Goal: Information Seeking & Learning: Compare options

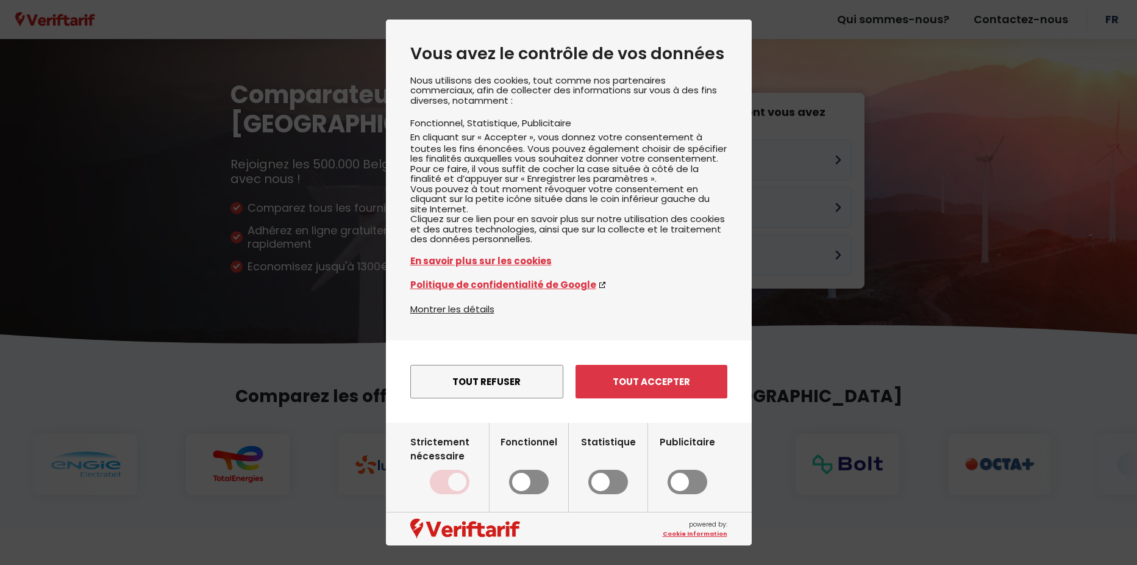
click at [528, 494] on input "Fonctionnel" at bounding box center [529, 465] width 57 height 60
checkbox input "true"
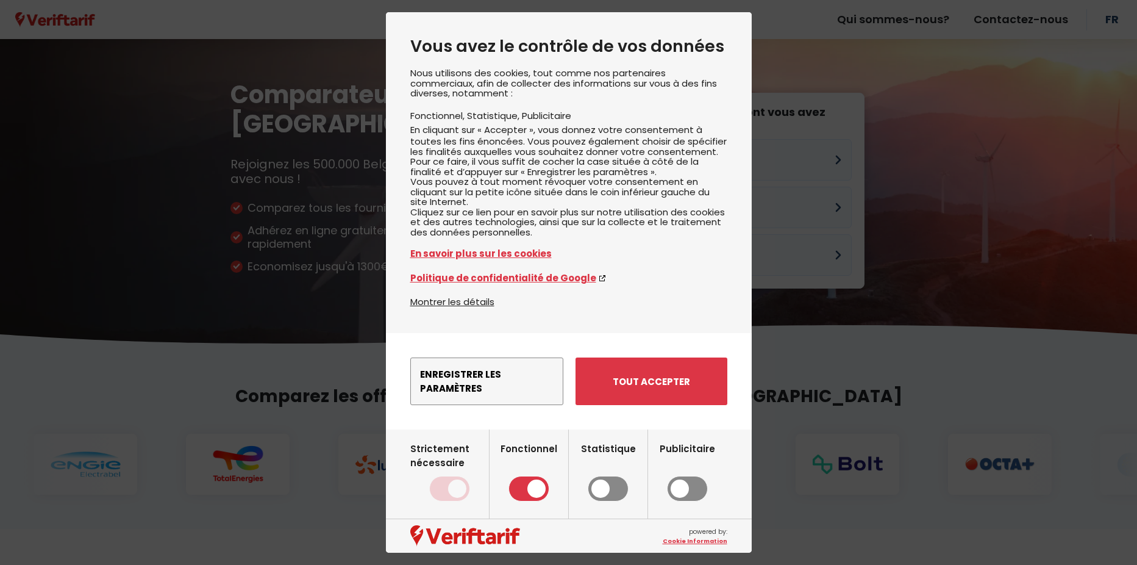
click at [652, 402] on button "Tout accepter" at bounding box center [652, 381] width 152 height 48
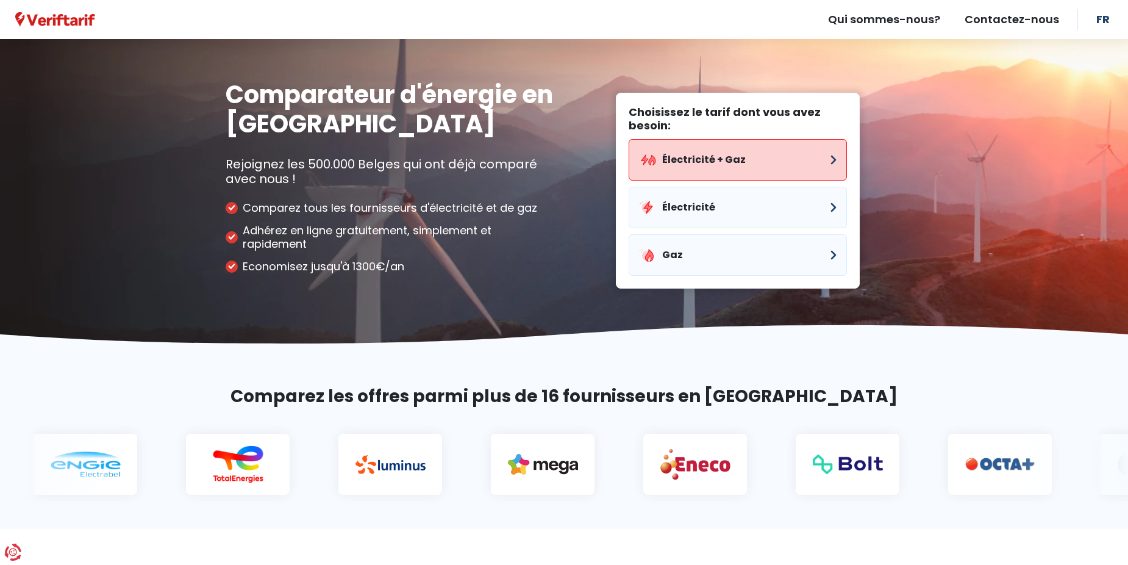
click at [733, 166] on button "Électricité + Gaz" at bounding box center [738, 159] width 218 height 41
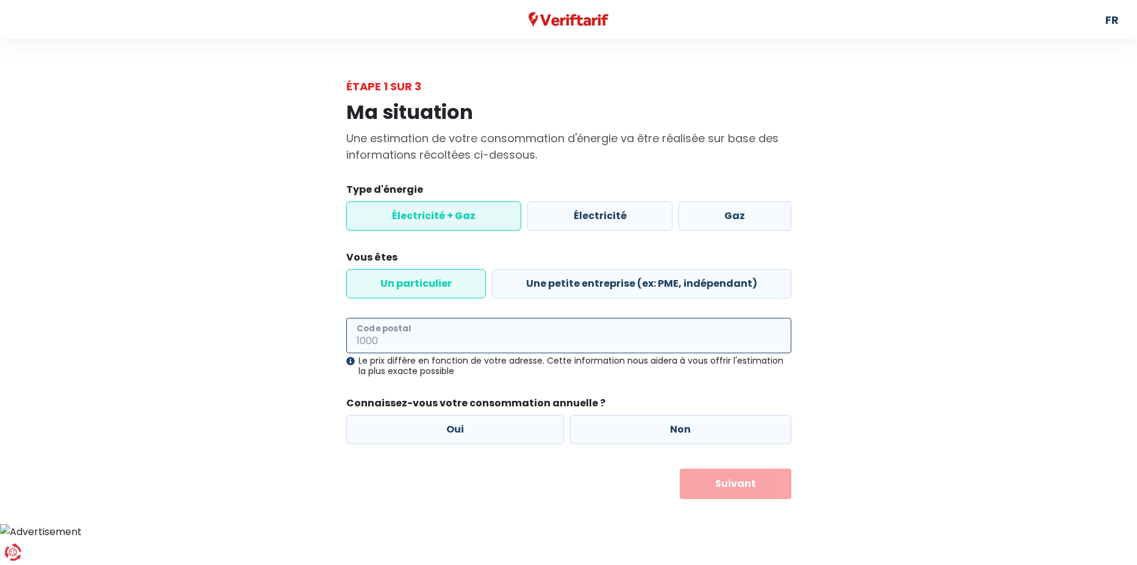
click at [423, 340] on input "Code postal" at bounding box center [568, 335] width 445 height 35
type input "5100"
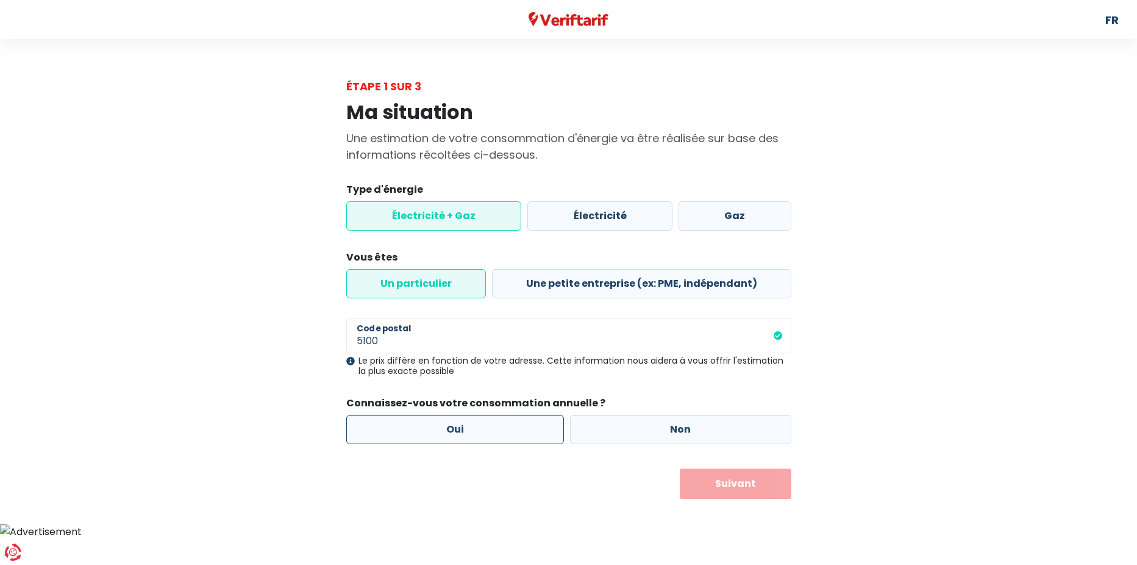
click at [454, 431] on label "Oui" at bounding box center [455, 429] width 218 height 29
click at [454, 431] on input "Oui" at bounding box center [455, 429] width 218 height 29
radio input "true"
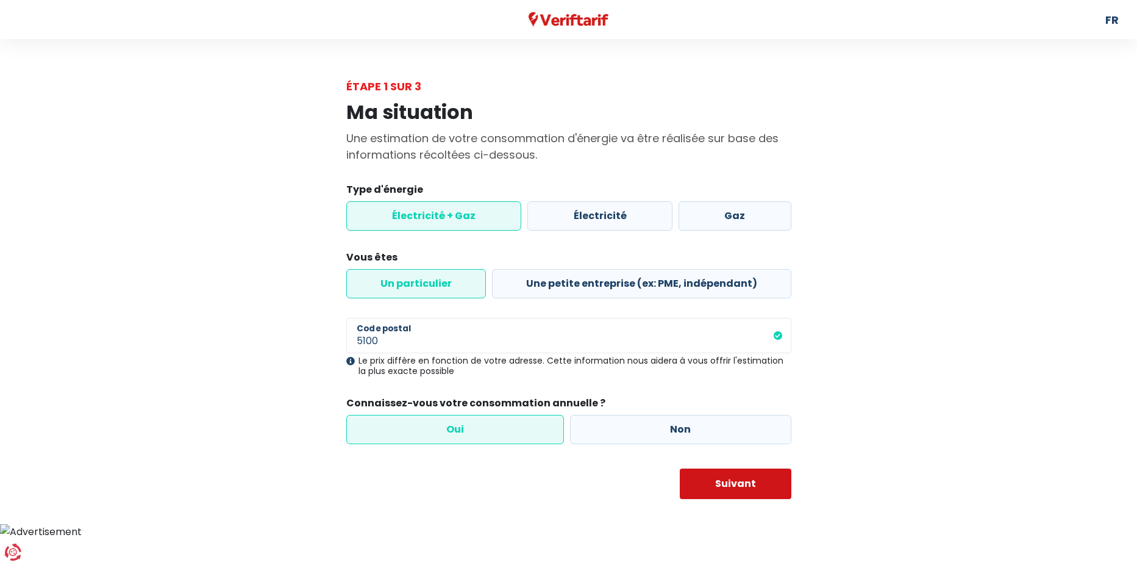
click at [743, 483] on button "Suivant" at bounding box center [736, 483] width 112 height 30
select select
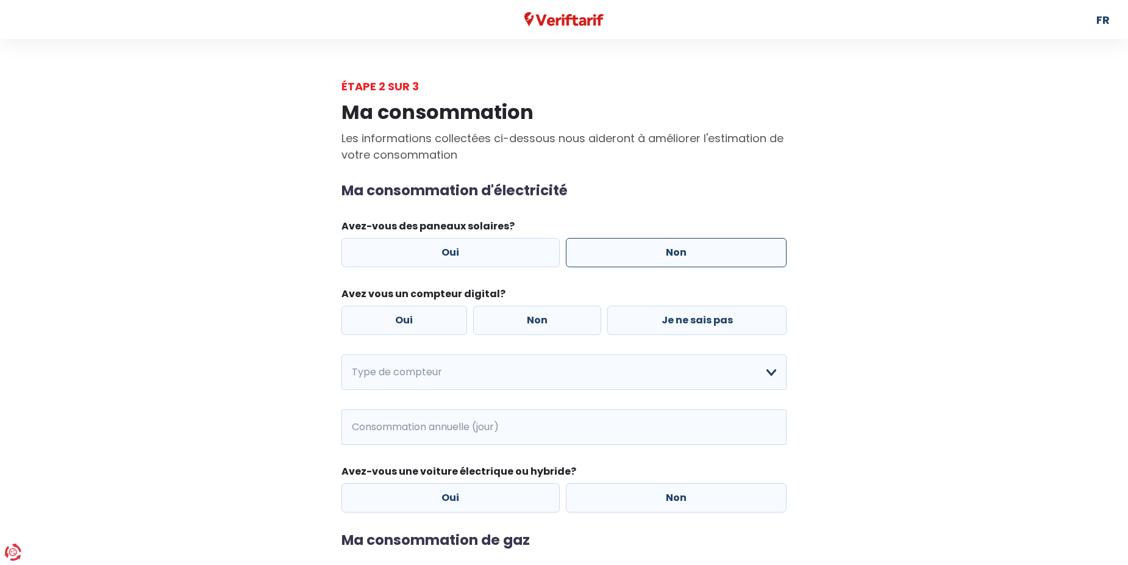
click at [701, 255] on label "Non" at bounding box center [676, 252] width 221 height 29
click at [701, 255] on input "Non" at bounding box center [676, 252] width 221 height 29
radio input "true"
click at [563, 323] on label "Non" at bounding box center [537, 319] width 129 height 29
click at [563, 323] on input "Non" at bounding box center [537, 319] width 129 height 29
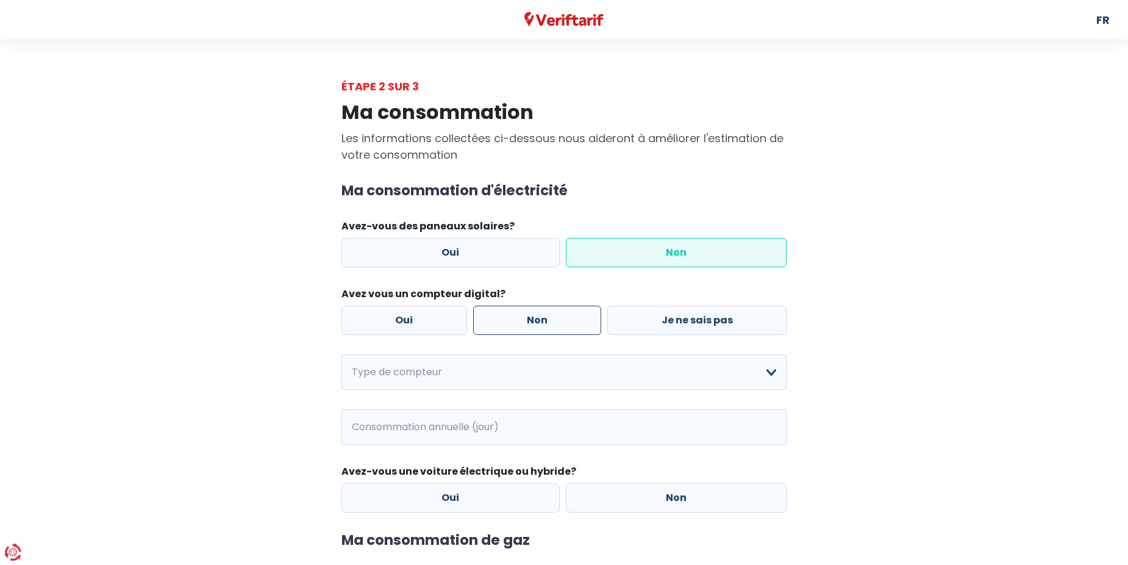
radio input "true"
click at [501, 368] on select "Mono-horaire Bi-horaire Mono-horaire + exclusif nuit Bi-horaire + exclusif nuit…" at bounding box center [563, 371] width 445 height 35
select select "day_night_bi_hourly"
click at [341, 354] on select "Mono-horaire Bi-horaire Mono-horaire + exclusif nuit Bi-horaire + exclusif nuit…" at bounding box center [563, 371] width 445 height 35
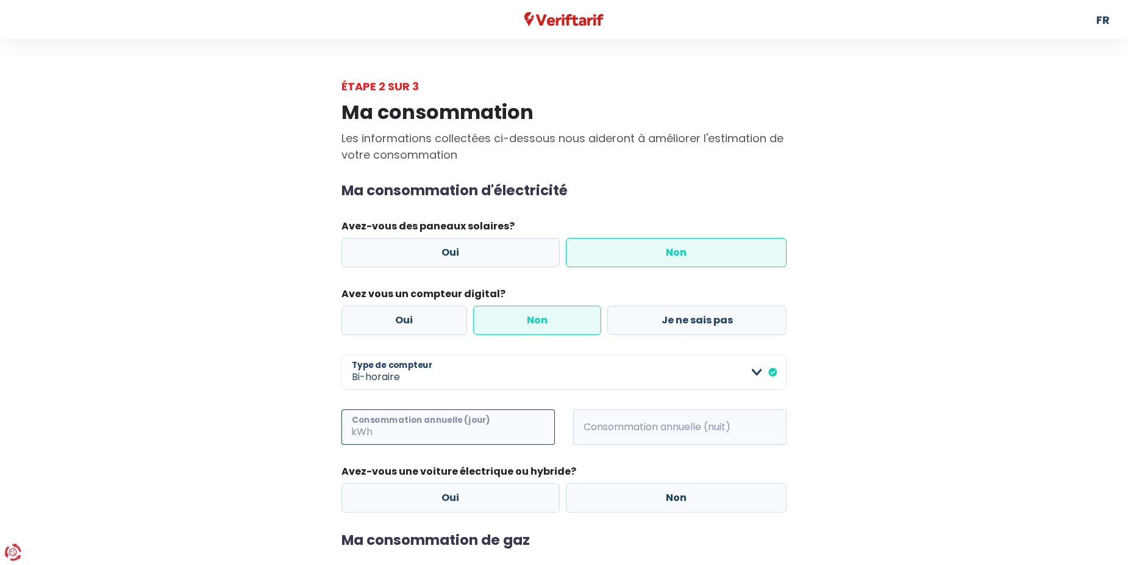
click at [453, 426] on input "Consommation annuelle (jour)" at bounding box center [465, 426] width 180 height 35
type input "360"
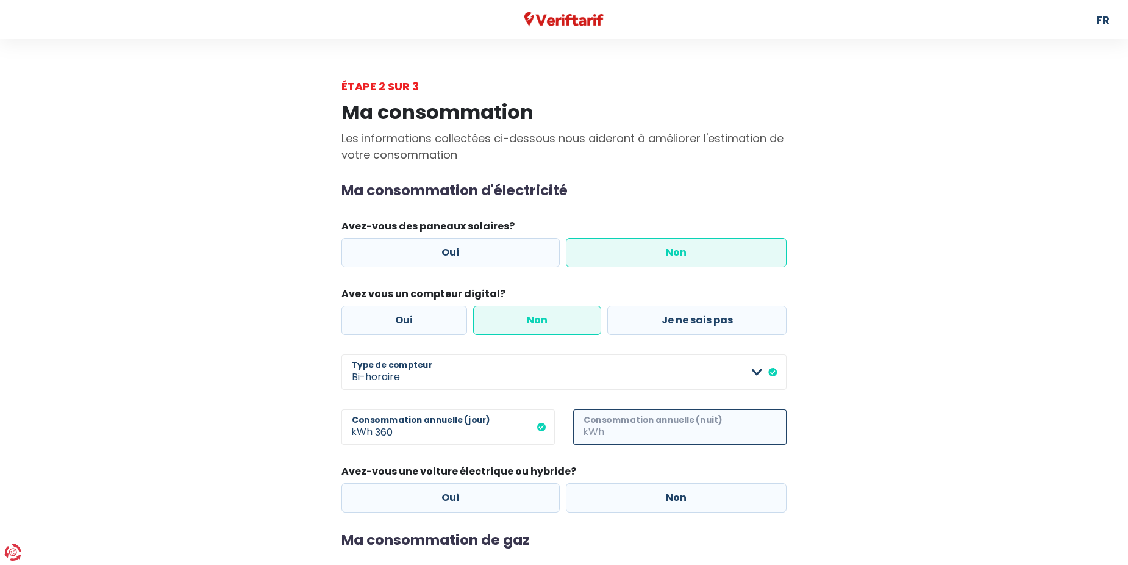
click at [686, 428] on input "Consommation annuelle (nuit)" at bounding box center [697, 426] width 180 height 35
type input "640"
click at [649, 496] on label "Non" at bounding box center [676, 497] width 221 height 29
click at [649, 496] on input "Non" at bounding box center [676, 497] width 221 height 29
radio input "true"
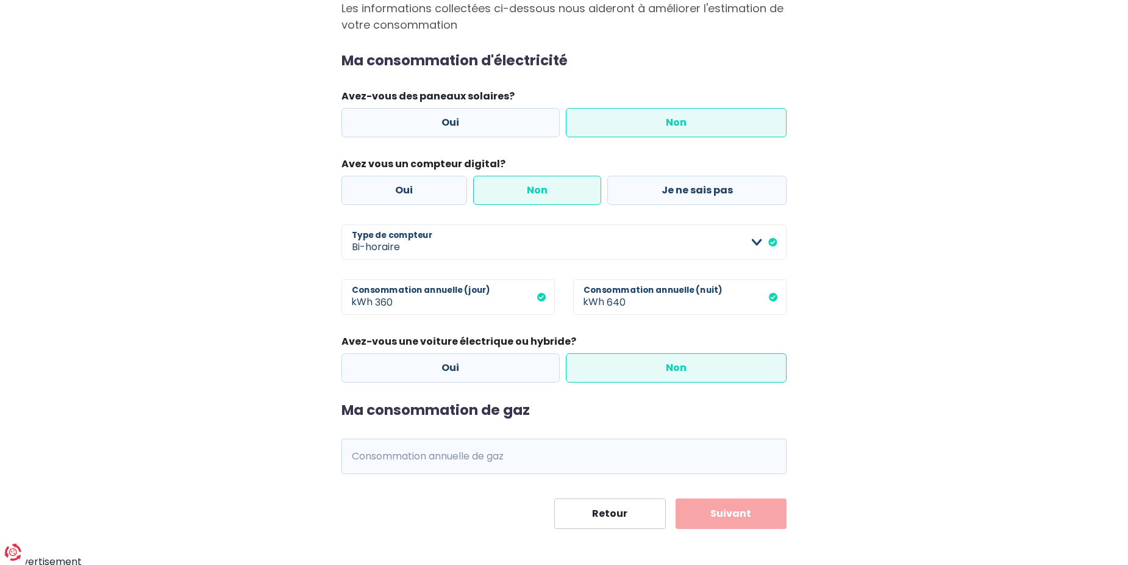
scroll to position [134, 0]
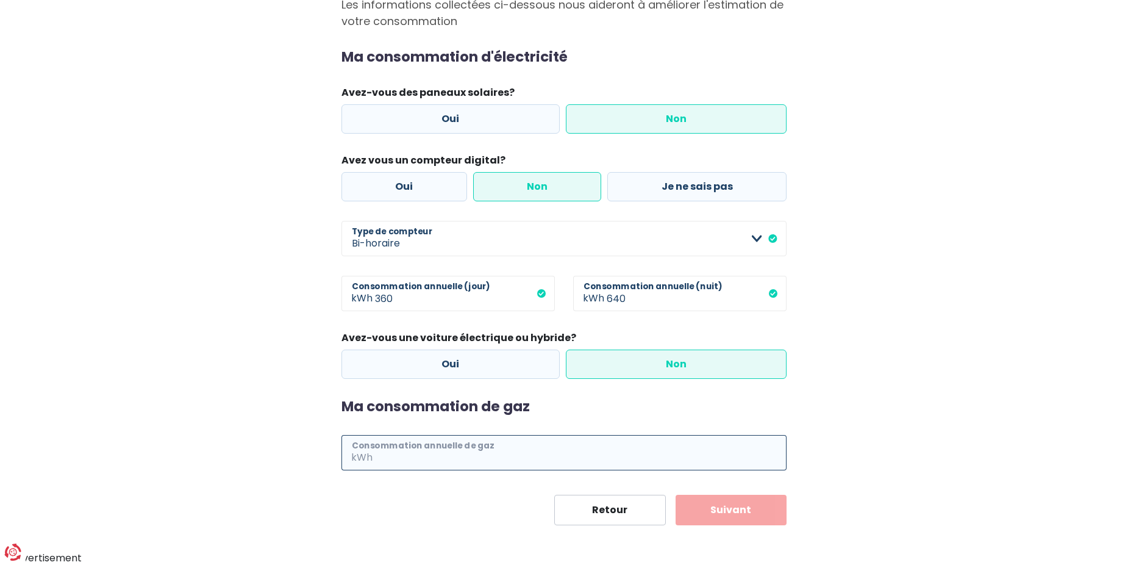
click at [510, 451] on input "Consommation annuelle de gaz" at bounding box center [581, 452] width 412 height 35
type input "11"
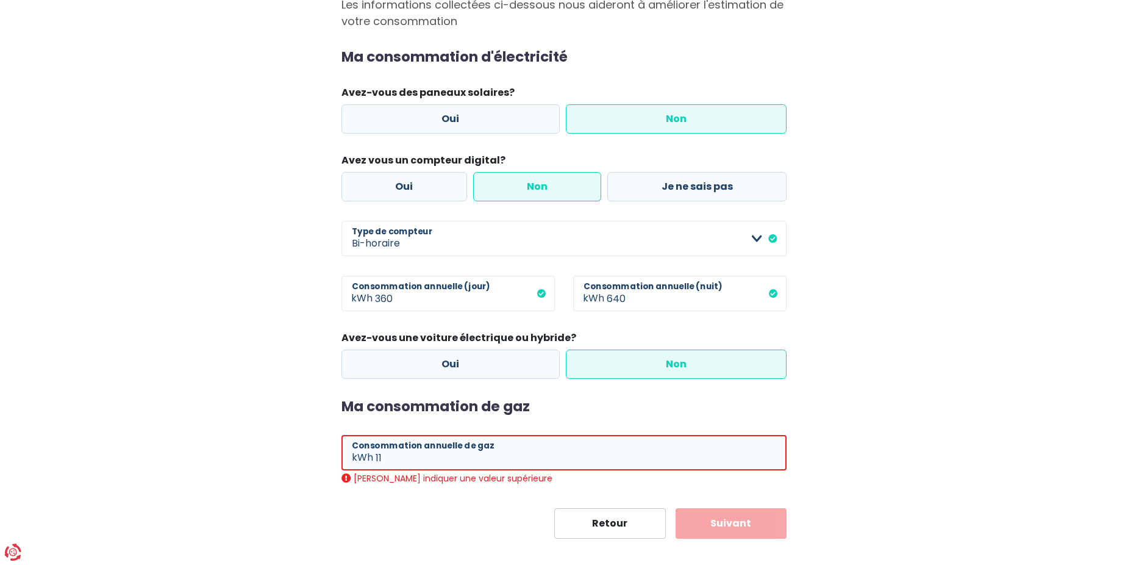
click at [726, 511] on button "Suivant" at bounding box center [732, 523] width 112 height 30
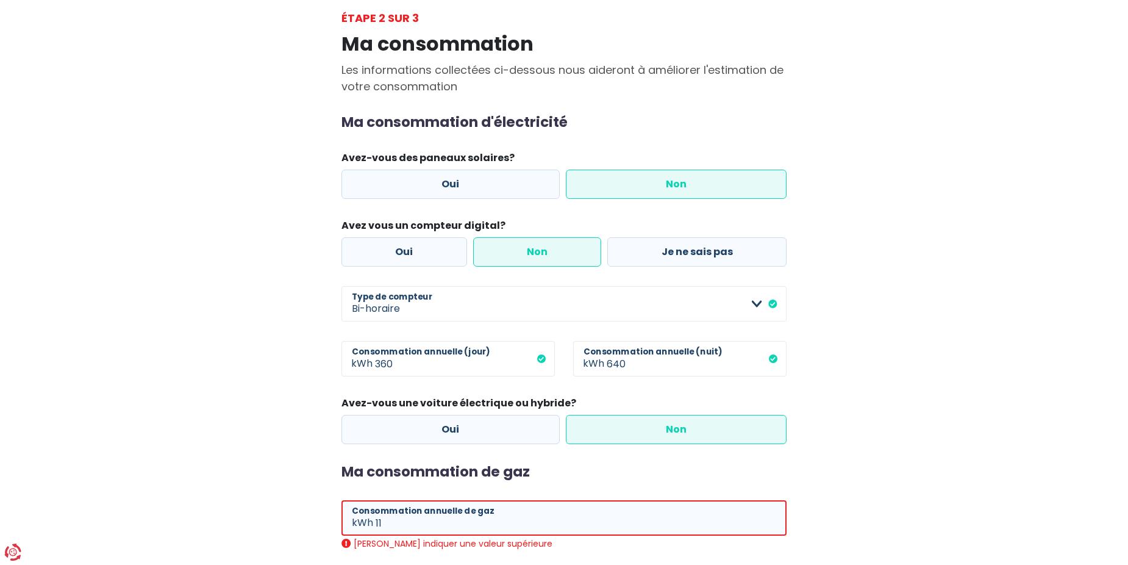
scroll to position [147, 0]
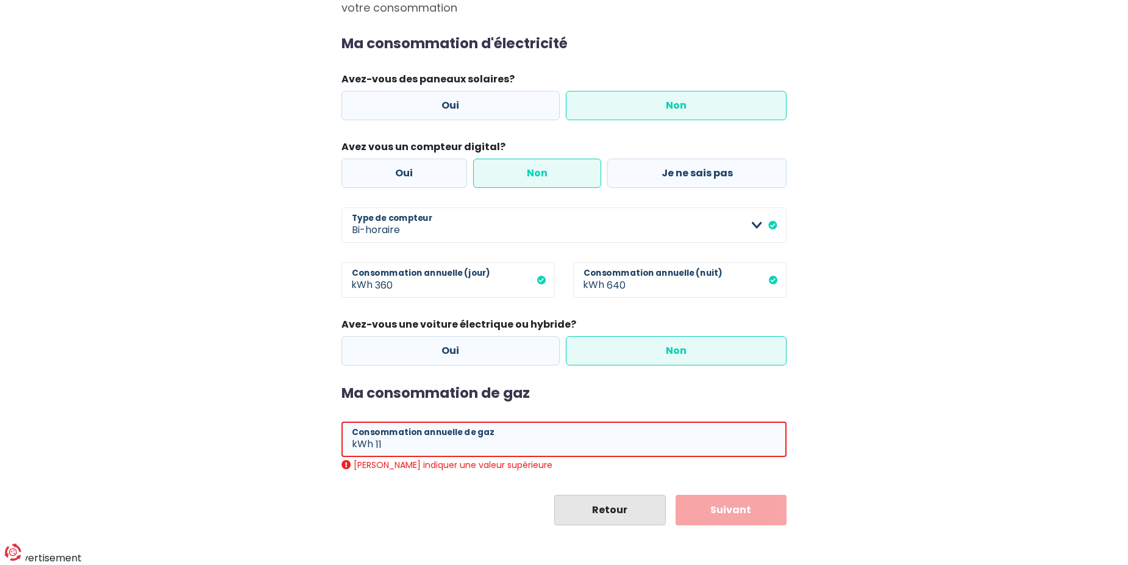
click at [624, 512] on button "Retour" at bounding box center [610, 509] width 112 height 30
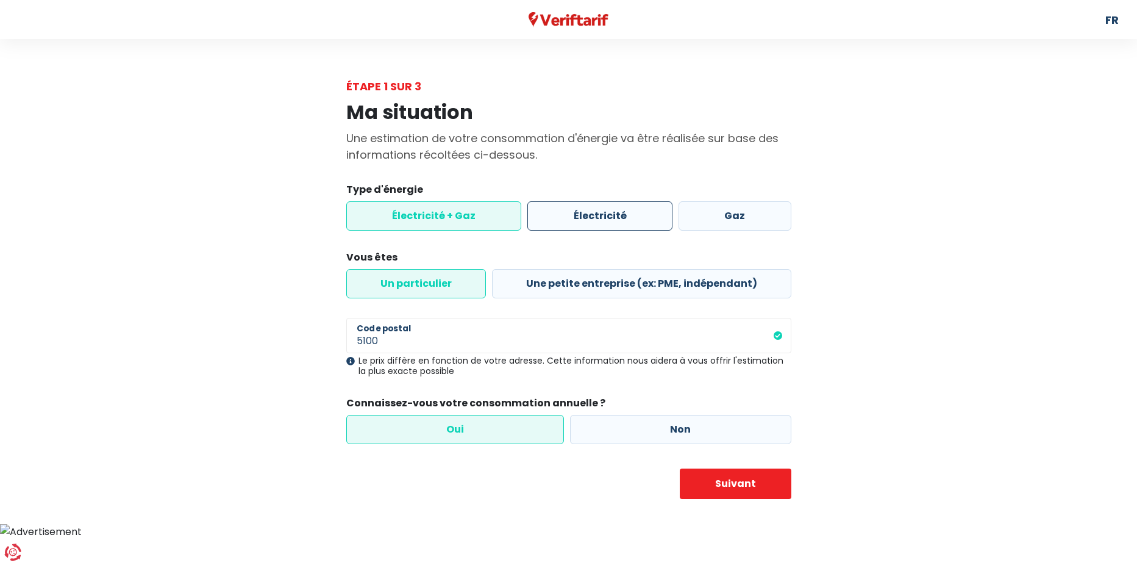
click at [628, 221] on label "Électricité" at bounding box center [599, 215] width 145 height 29
click at [628, 221] on input "Électricité" at bounding box center [599, 215] width 145 height 29
radio input "true"
radio input "false"
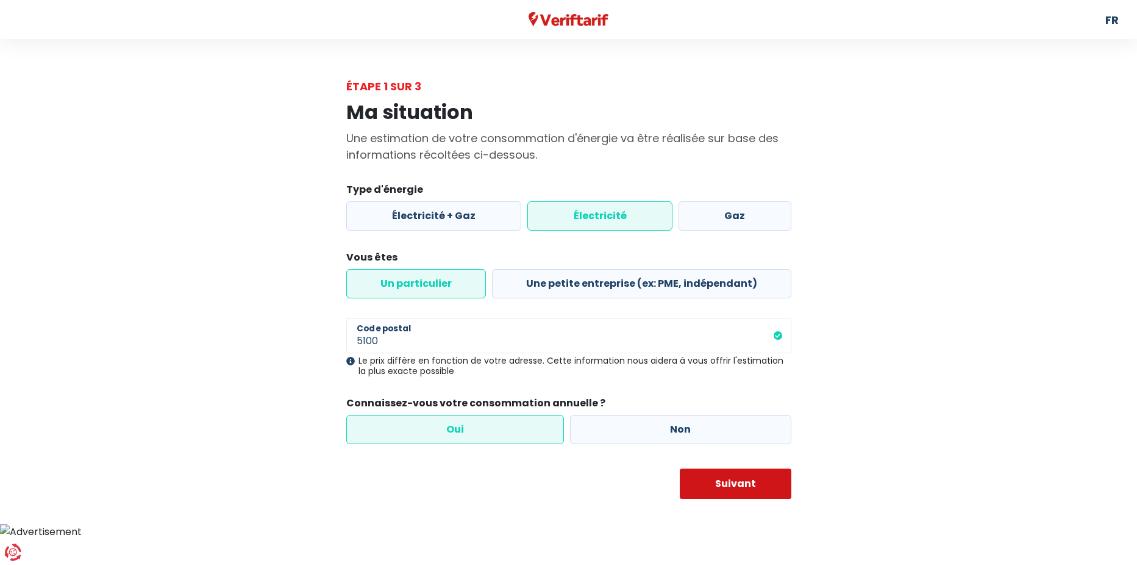
click at [741, 482] on button "Suivant" at bounding box center [736, 483] width 112 height 30
select select "day_night_bi_hourly"
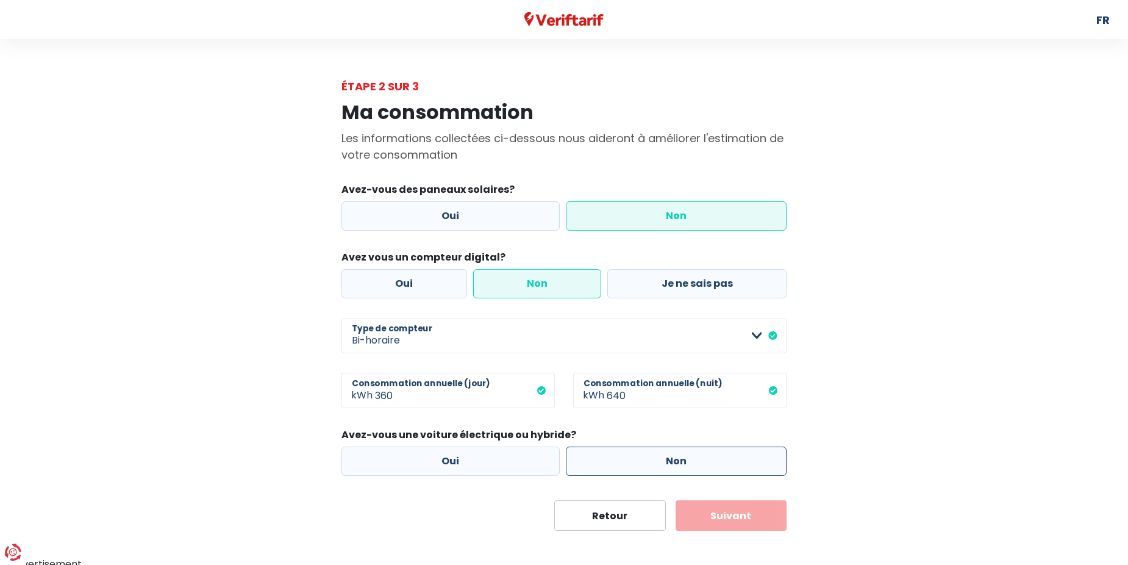
click at [657, 463] on label "Non" at bounding box center [676, 460] width 221 height 29
click at [657, 463] on input "Non" at bounding box center [676, 460] width 221 height 29
radio input "true"
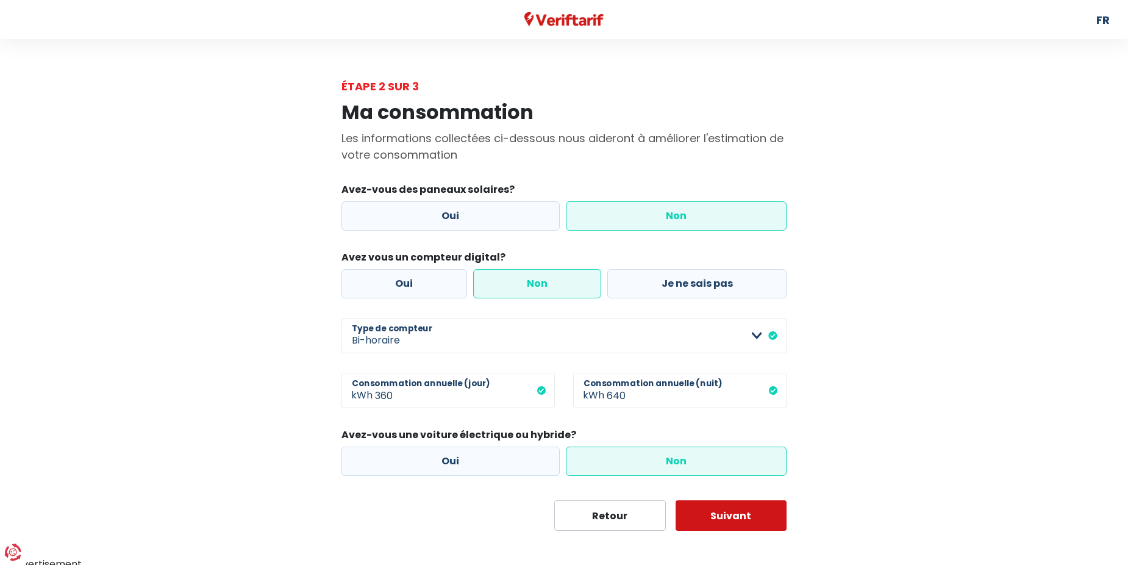
click at [726, 512] on button "Suivant" at bounding box center [732, 515] width 112 height 30
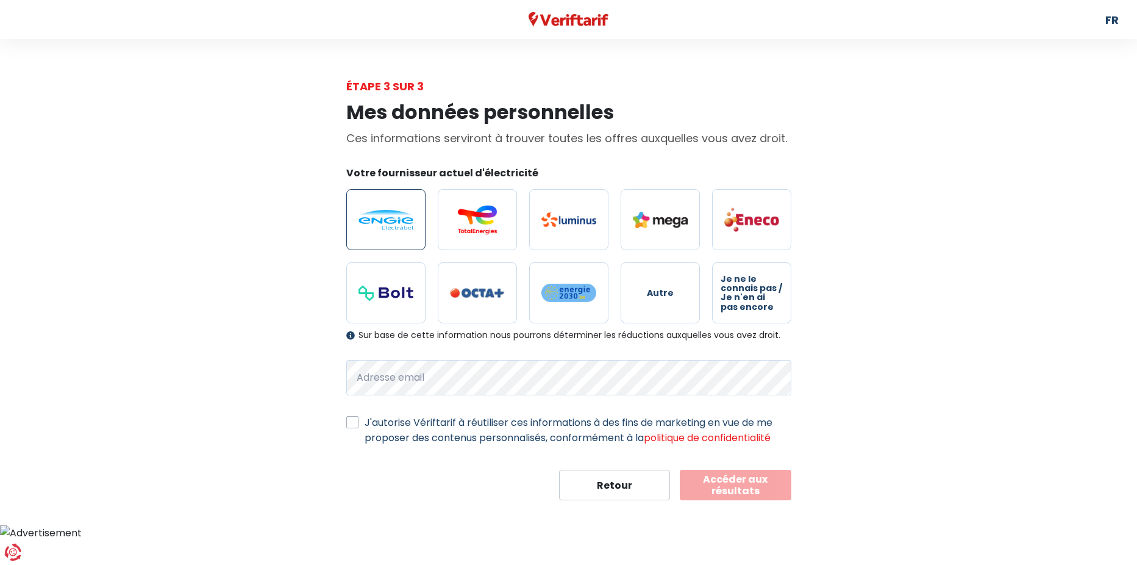
click at [390, 219] on img at bounding box center [385, 220] width 55 height 20
click at [390, 219] on input "radio" at bounding box center [385, 219] width 79 height 61
radio input "true"
click at [390, 219] on img at bounding box center [385, 220] width 55 height 20
click at [390, 219] on input "radio" at bounding box center [385, 219] width 79 height 61
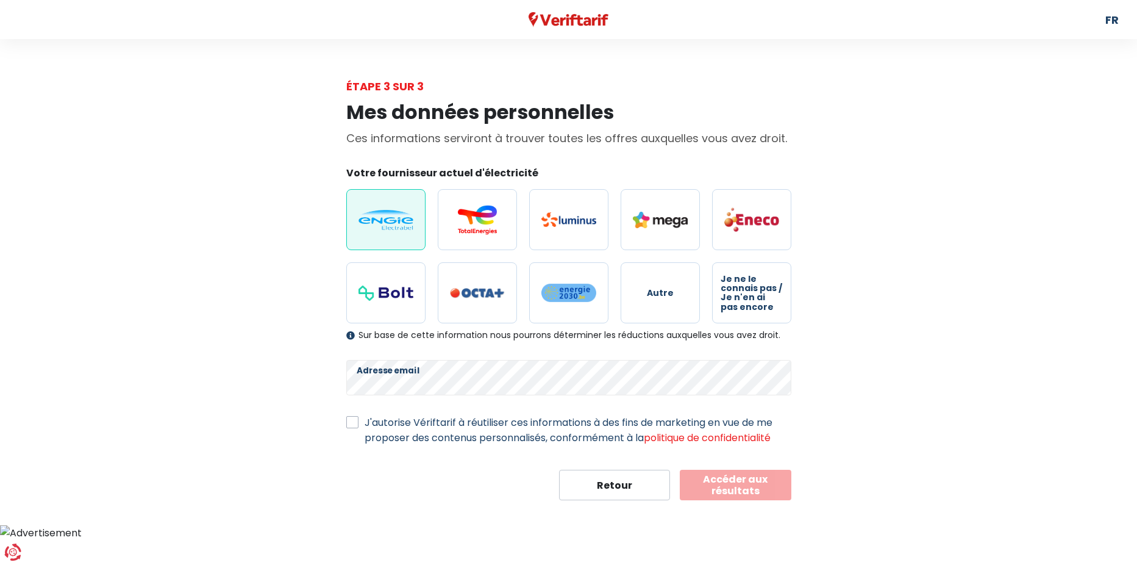
click at [365, 421] on label "J'autorise Vériftarif à réutiliser ces informations à des fins de marketing en …" at bounding box center [578, 430] width 427 height 30
click at [354, 421] on input "J'autorise Vériftarif à réutiliser ces informations à des fins de marketing en …" at bounding box center [352, 421] width 12 height 12
checkbox input "true"
click at [729, 482] on button "Accéder aux résultats" at bounding box center [736, 484] width 112 height 30
click at [707, 477] on button "Accéder aux résultats" at bounding box center [736, 484] width 112 height 30
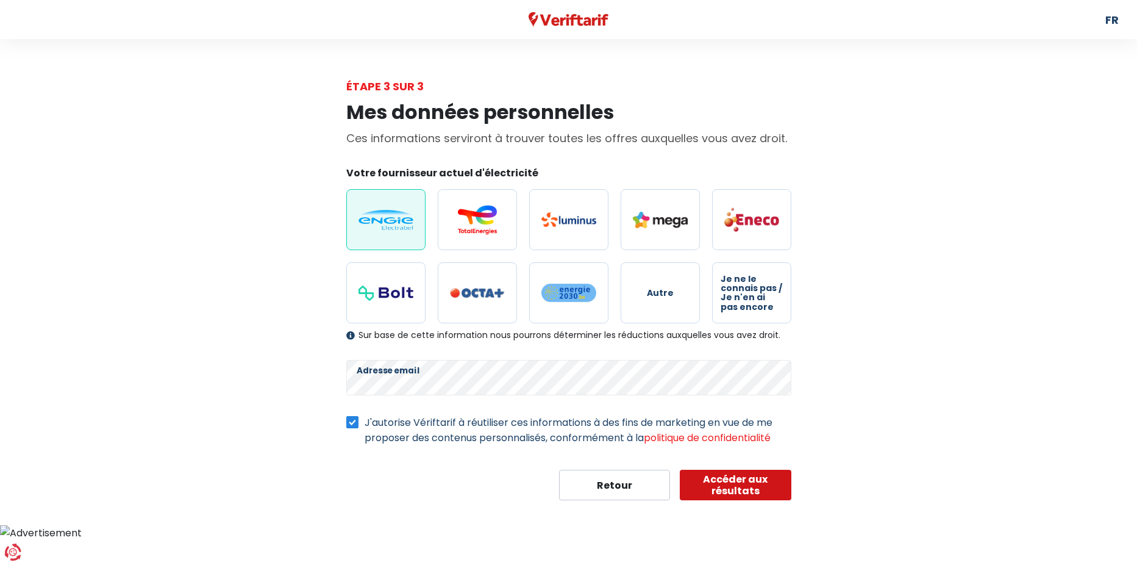
click at [706, 477] on button "Accéder aux résultats" at bounding box center [736, 484] width 112 height 30
click at [726, 488] on button "Accéder aux résultats" at bounding box center [736, 484] width 112 height 30
click at [725, 487] on button "Accéder aux résultats" at bounding box center [736, 484] width 112 height 30
click at [0, 0] on div at bounding box center [0, 0] width 0 height 0
click at [848, 390] on div "Mes données personnelles Ces informations serviront à trouver toutes les offres…" at bounding box center [568, 296] width 695 height 405
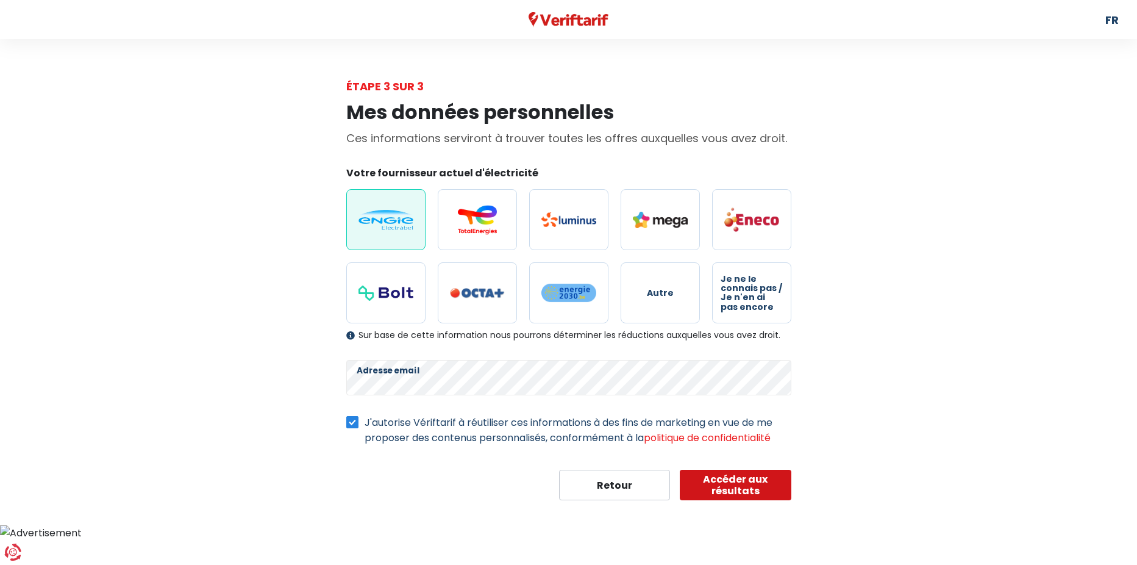
click at [751, 487] on button "Accéder aux résultats" at bounding box center [736, 484] width 112 height 30
click at [22, 544] on icon "Renew consent" at bounding box center [18, 546] width 24 height 24
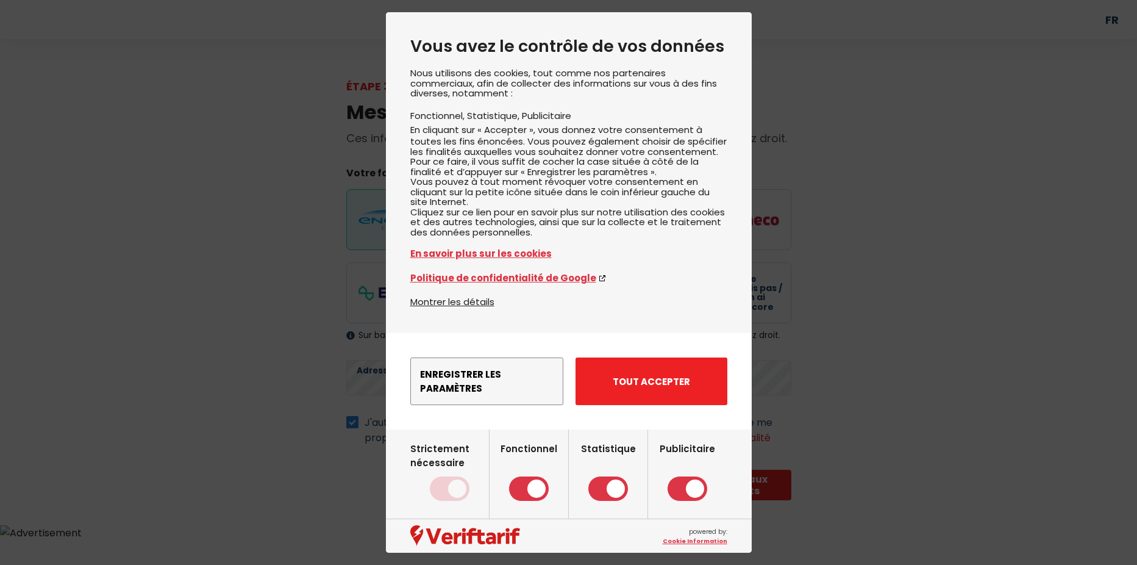
click at [677, 404] on button "Tout accepter" at bounding box center [652, 381] width 152 height 48
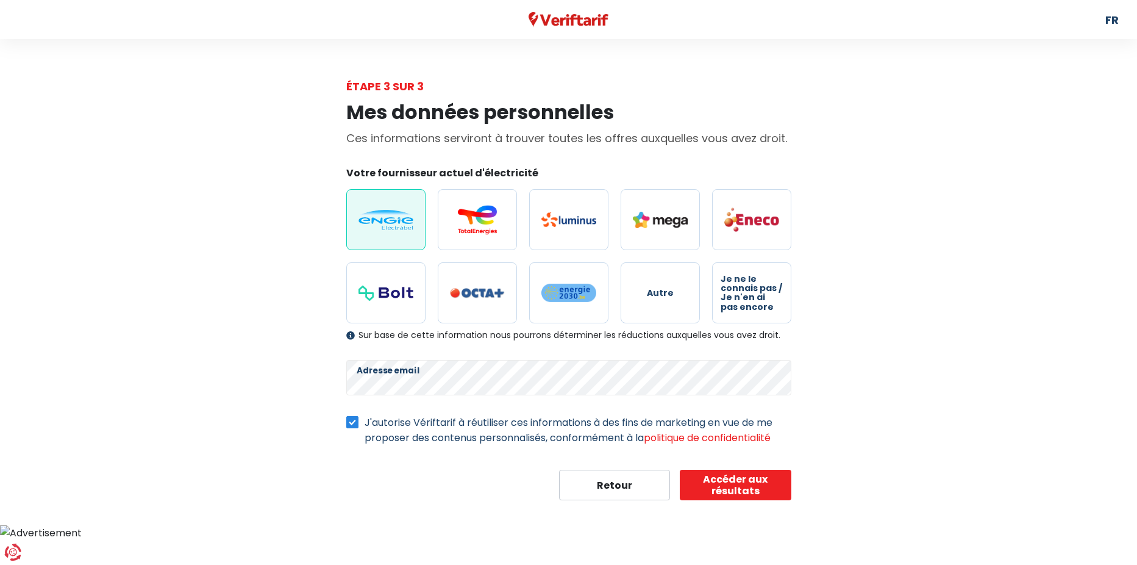
click at [389, 222] on img at bounding box center [385, 220] width 55 height 20
click at [389, 222] on input "radio" at bounding box center [385, 219] width 79 height 61
click at [389, 222] on img at bounding box center [385, 220] width 55 height 20
click at [389, 222] on input "radio" at bounding box center [385, 219] width 79 height 61
click at [736, 477] on button "Accéder aux résultats" at bounding box center [736, 484] width 112 height 30
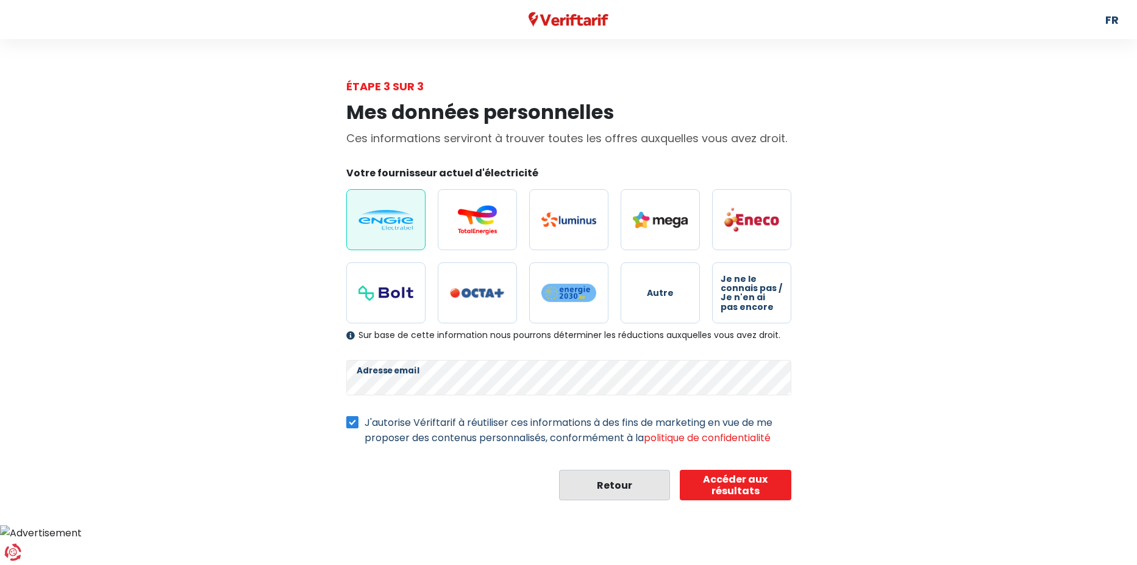
click at [612, 478] on button "Retour" at bounding box center [615, 484] width 112 height 30
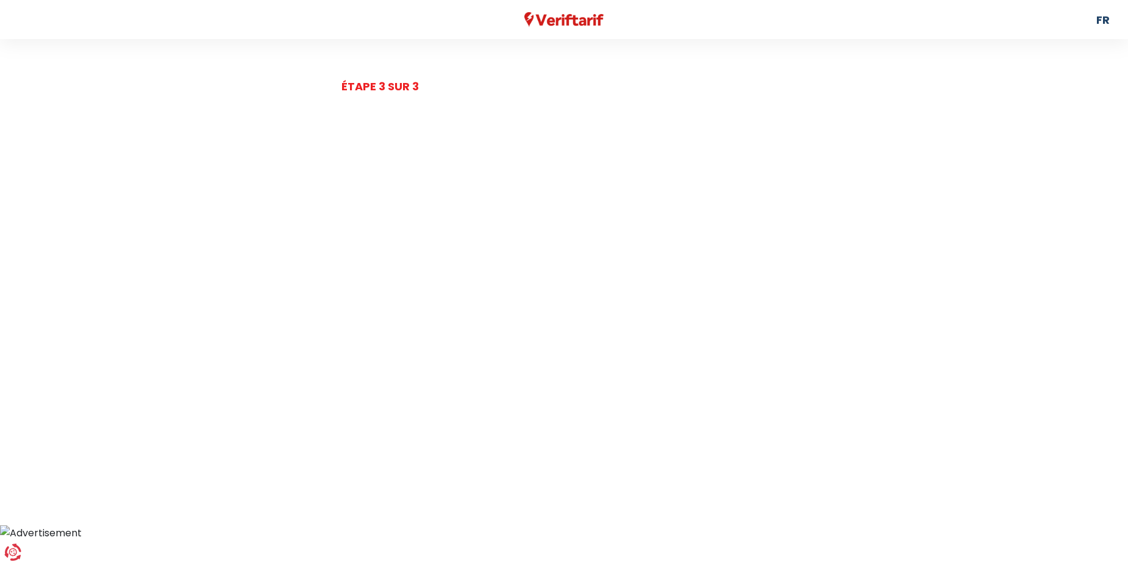
select select "day_night_bi_hourly"
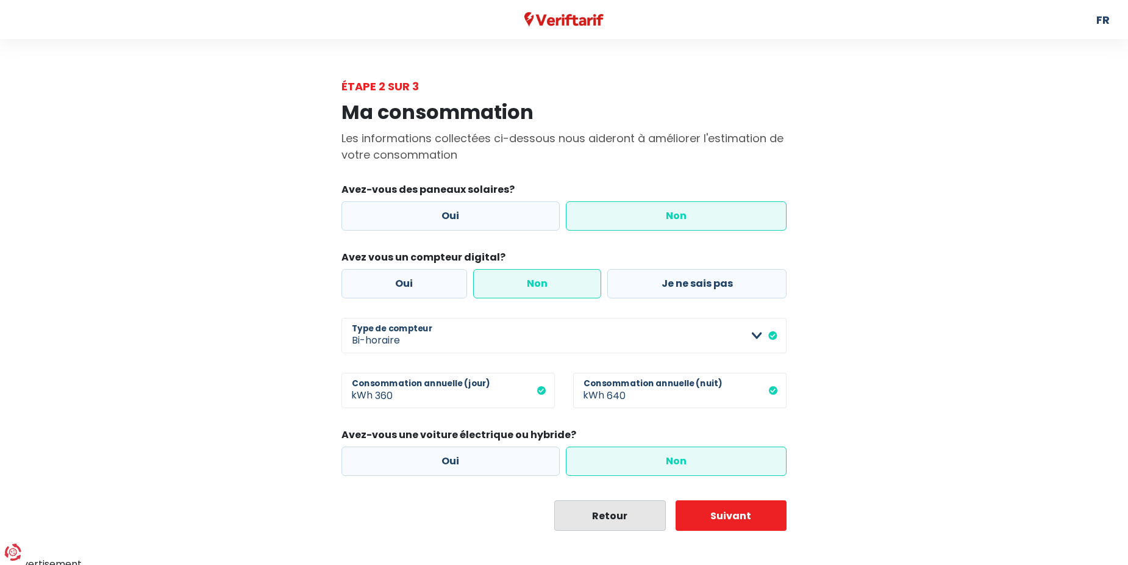
click at [603, 516] on button "Retour" at bounding box center [610, 515] width 112 height 30
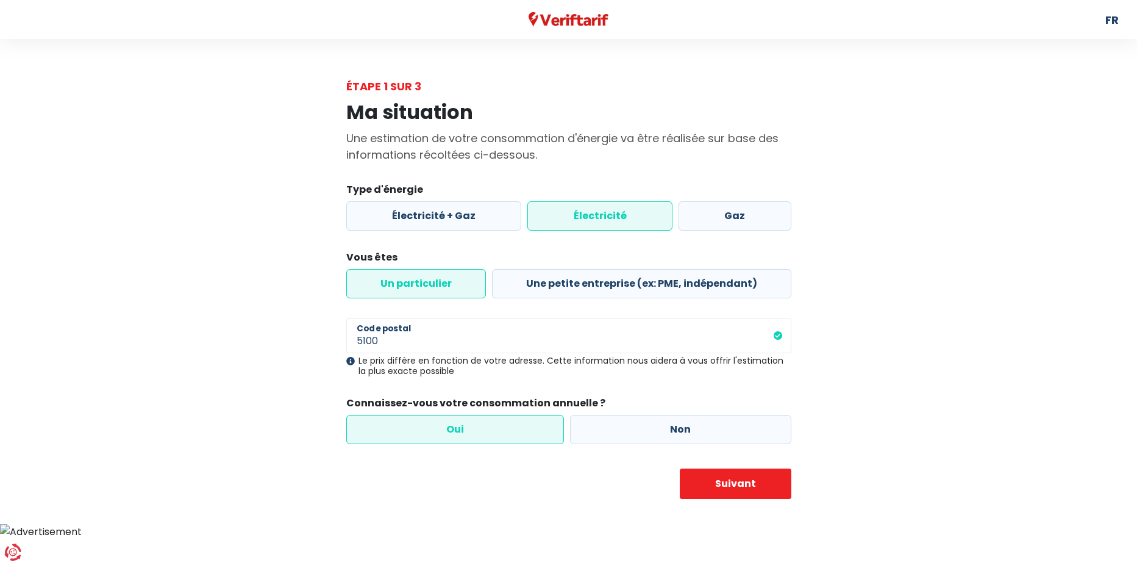
click at [629, 217] on label "Électricité" at bounding box center [599, 215] width 145 height 29
click at [629, 217] on input "Électricité" at bounding box center [599, 215] width 145 height 29
click at [438, 281] on label "Un particulier" at bounding box center [416, 283] width 140 height 29
click at [438, 281] on input "Un particulier" at bounding box center [416, 283] width 140 height 29
click at [448, 428] on label "Oui" at bounding box center [455, 429] width 218 height 29
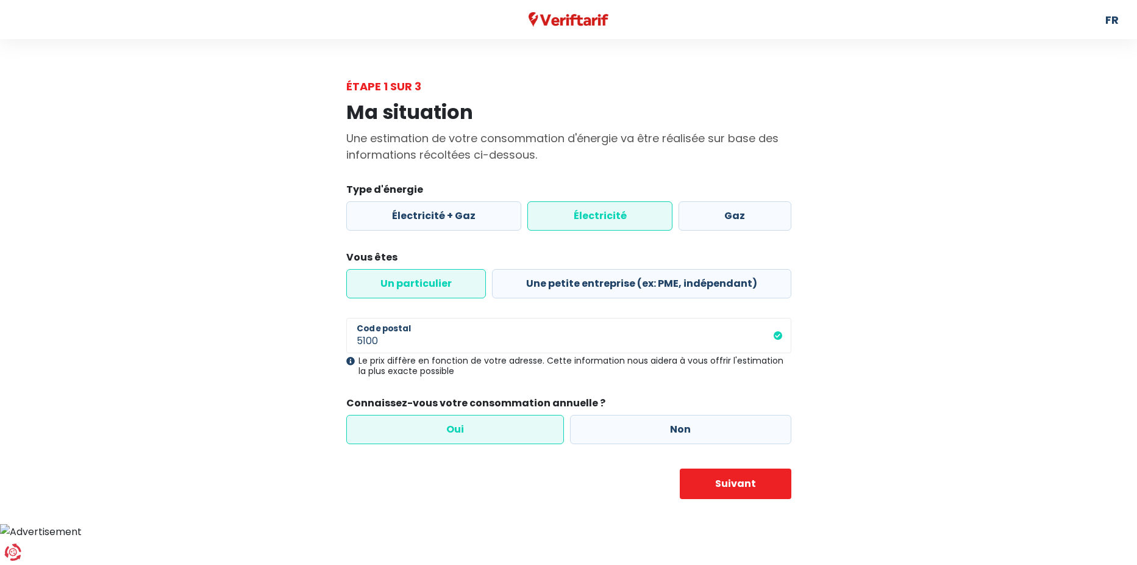
click at [448, 428] on input "Oui" at bounding box center [455, 429] width 218 height 29
click at [745, 478] on button "Suivant" at bounding box center [736, 483] width 112 height 30
select select "day_night_bi_hourly"
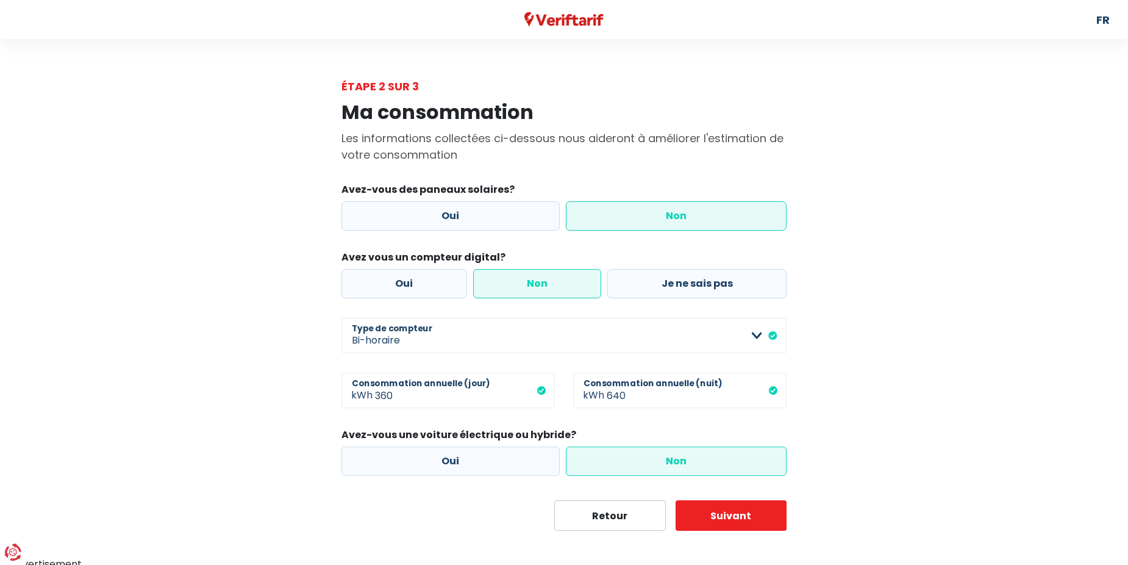
click at [689, 223] on label "Non" at bounding box center [676, 215] width 221 height 29
click at [689, 223] on input "Non" at bounding box center [676, 215] width 221 height 29
click at [539, 287] on label "Non" at bounding box center [537, 283] width 129 height 29
click at [715, 513] on button "Suivant" at bounding box center [732, 515] width 112 height 30
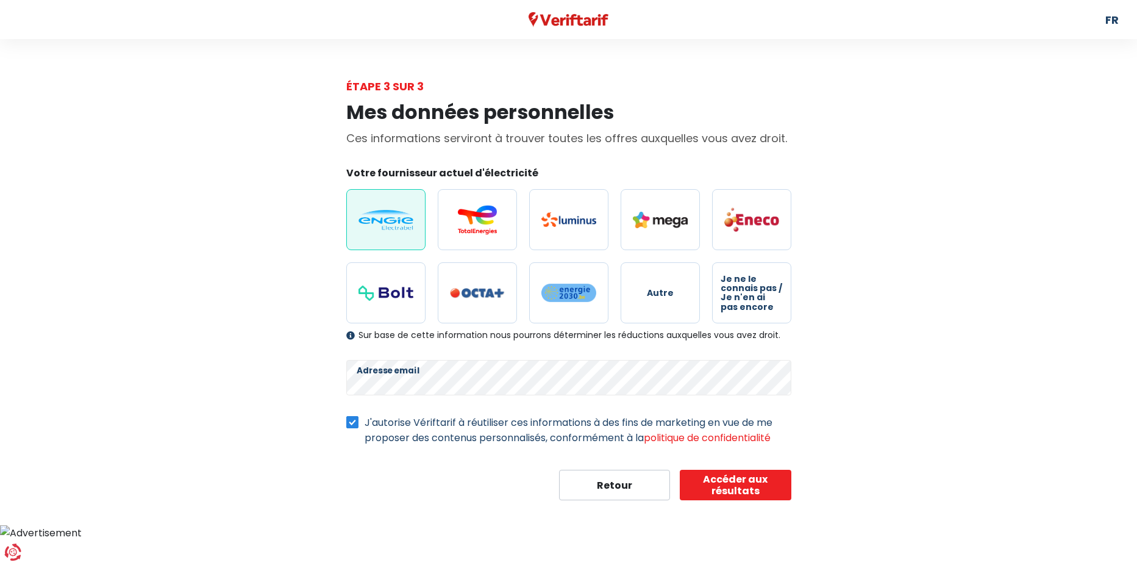
click at [390, 225] on img at bounding box center [385, 220] width 55 height 20
click at [390, 225] on input "radio" at bounding box center [385, 219] width 79 height 61
click at [390, 225] on img at bounding box center [385, 220] width 55 height 20
click at [390, 225] on input "radio" at bounding box center [385, 219] width 79 height 61
click at [761, 482] on button "Accéder aux résultats" at bounding box center [736, 484] width 112 height 30
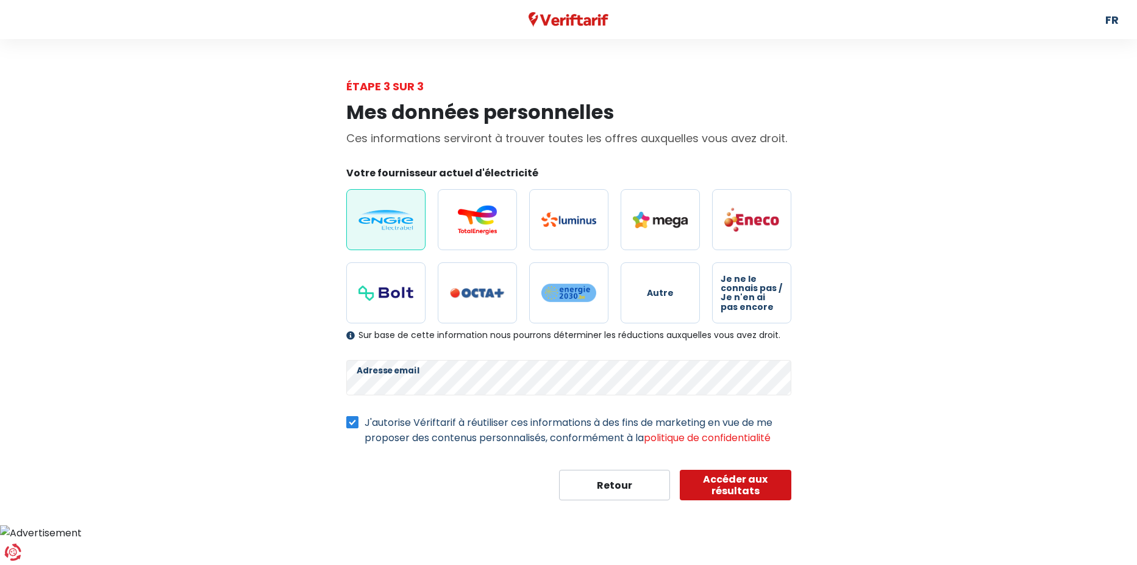
click at [761, 482] on button "Accéder aux résultats" at bounding box center [736, 484] width 112 height 30
click at [475, 290] on img at bounding box center [477, 293] width 55 height 10
click at [475, 290] on input "radio" at bounding box center [477, 292] width 79 height 61
radio input "true"
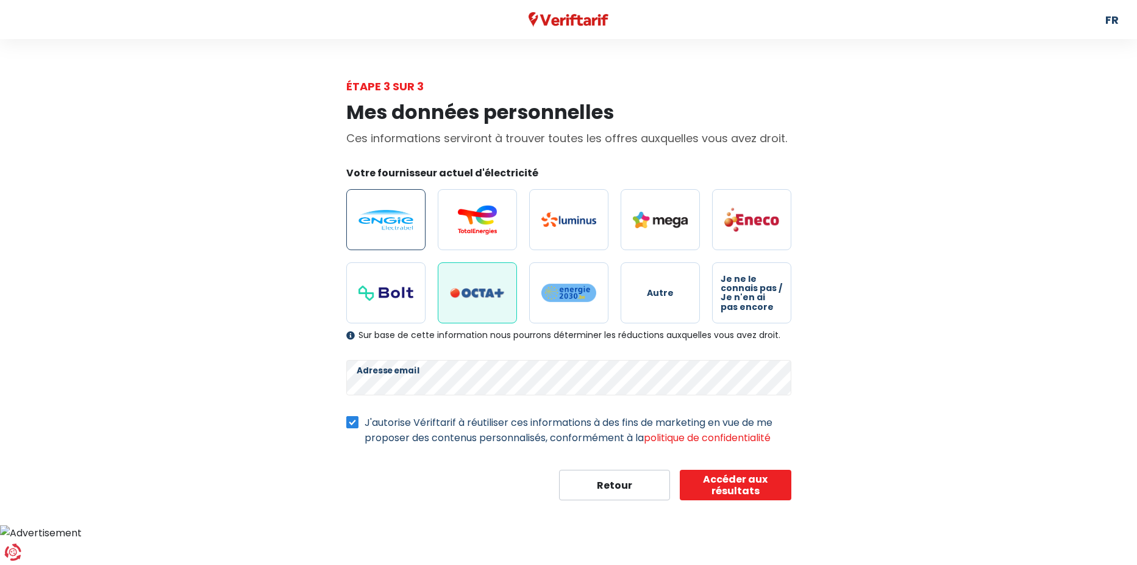
click at [404, 218] on img at bounding box center [385, 220] width 55 height 20
click at [404, 218] on input "radio" at bounding box center [385, 219] width 79 height 61
radio input "true"
radio input "false"
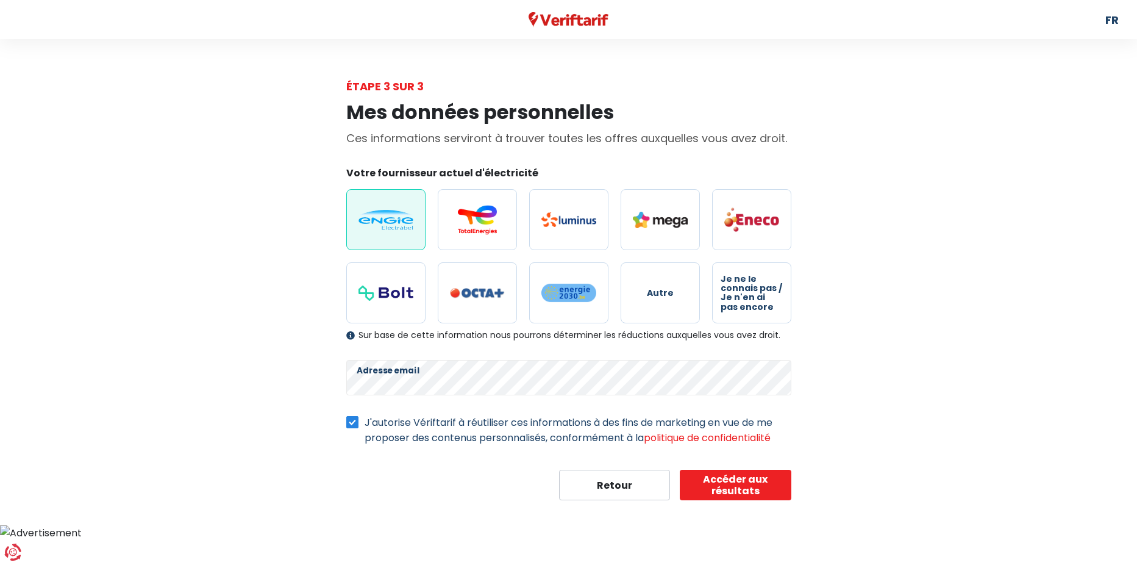
click at [405, 219] on img at bounding box center [385, 220] width 55 height 20
click at [405, 219] on input "radio" at bounding box center [385, 219] width 79 height 61
